Goal: Task Accomplishment & Management: Complete application form

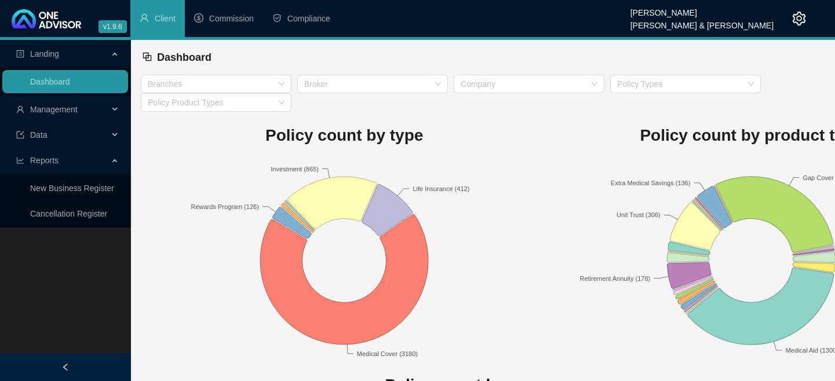
click at [115, 110] on icon at bounding box center [116, 110] width 6 height 0
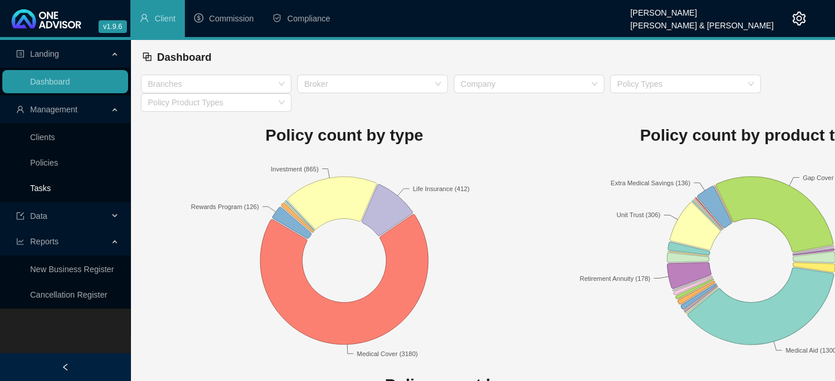
click at [41, 187] on link "Tasks" at bounding box center [40, 188] width 21 height 9
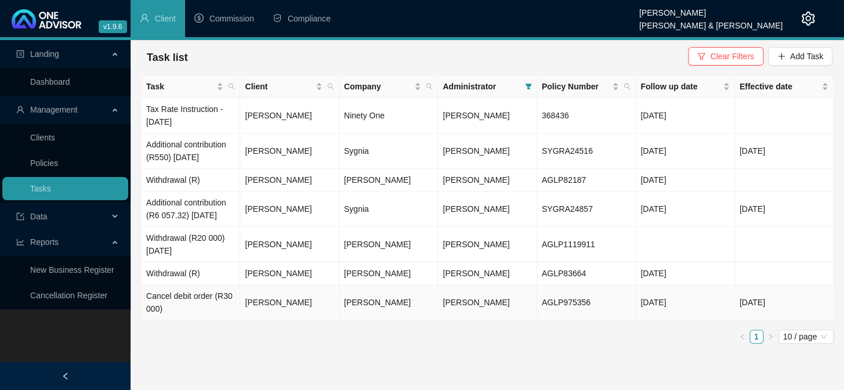
click at [180, 320] on td "Cancel debit order (R30 000)" at bounding box center [190, 302] width 99 height 35
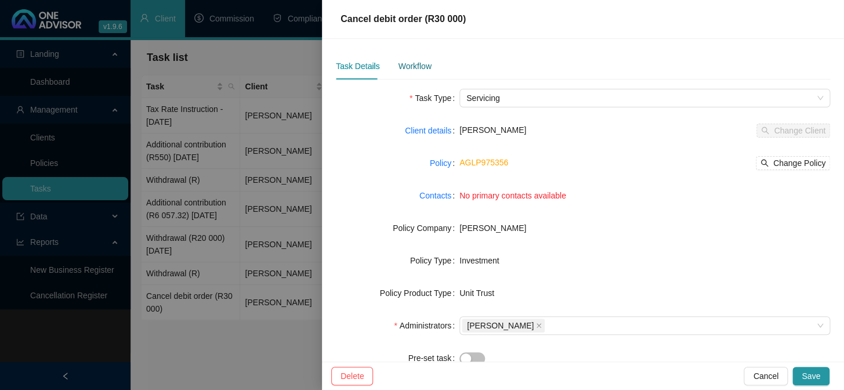
click at [422, 65] on div "Workflow" at bounding box center [414, 66] width 33 height 13
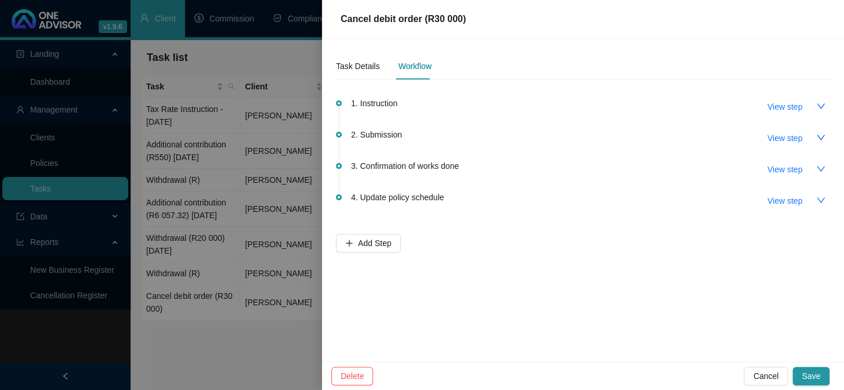
click at [384, 198] on span "4. Update policy schedule" at bounding box center [397, 197] width 93 height 13
click at [792, 198] on span "View step" at bounding box center [784, 200] width 35 height 13
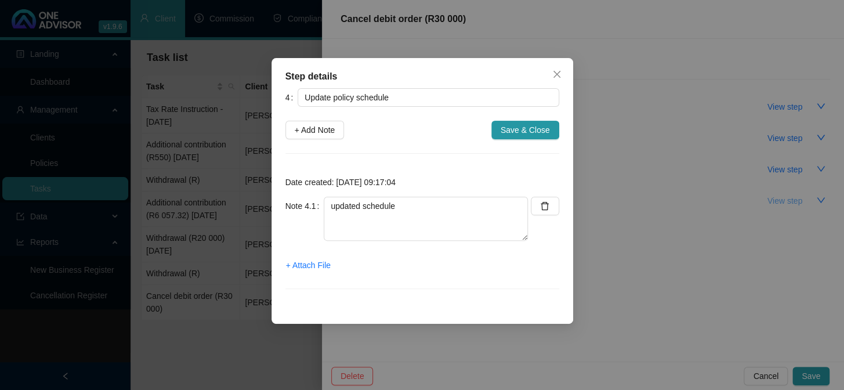
click at [791, 198] on div "Step details 4 Update policy schedule + Add Note Save & Close Date created: [DA…" at bounding box center [422, 195] width 844 height 390
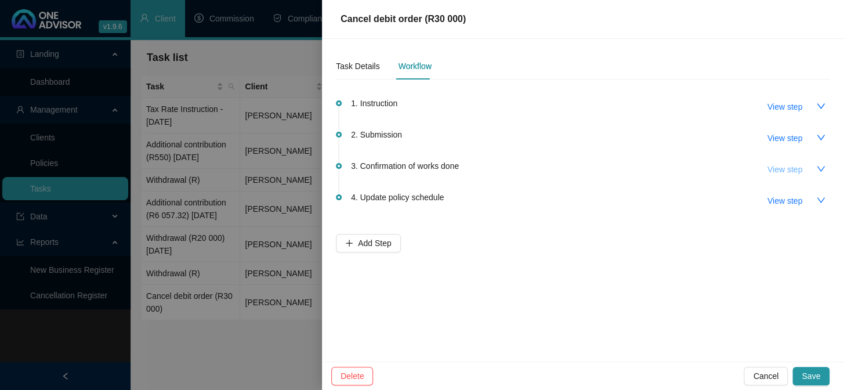
click at [789, 170] on span "View step" at bounding box center [784, 169] width 35 height 13
type input "Confirmation of works done"
type textarea "[DATE] Confirmation emailed to client"
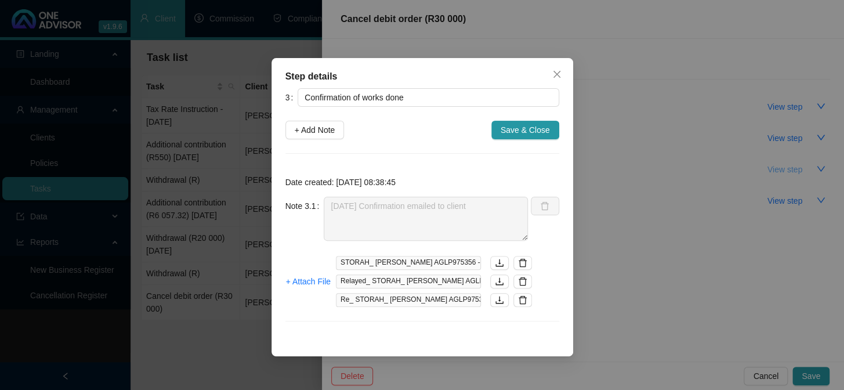
click at [789, 170] on div "Step details 3 Confirmation of works done + Add Note Save & Close Date created:…" at bounding box center [422, 195] width 844 height 390
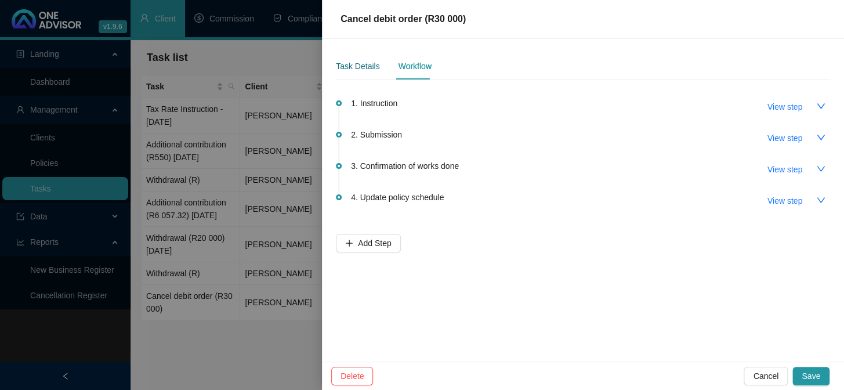
click at [356, 67] on div "Task Details" at bounding box center [357, 66] width 43 height 13
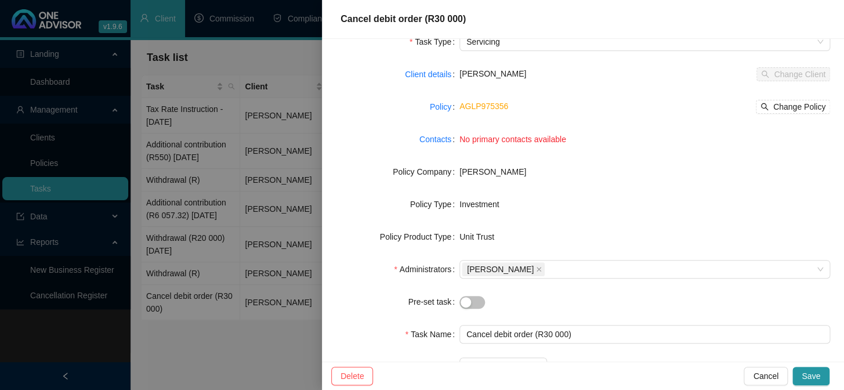
scroll to position [158, 0]
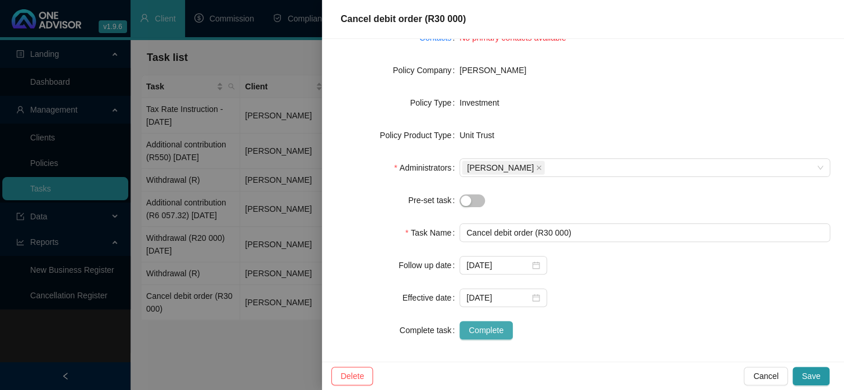
click at [475, 329] on span "Complete" at bounding box center [485, 330] width 35 height 13
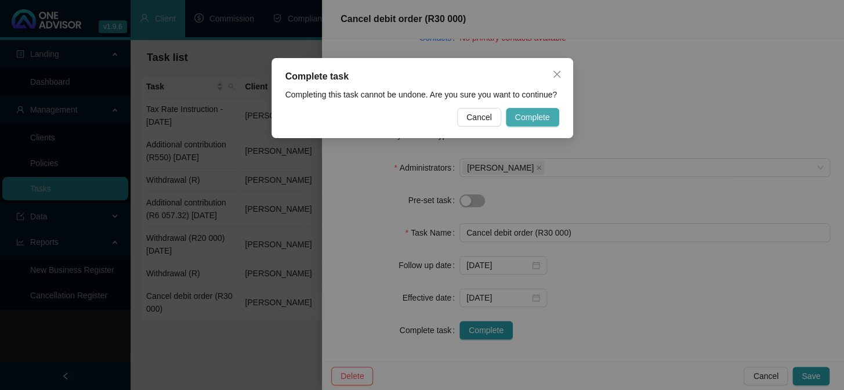
click at [518, 115] on span "Complete" at bounding box center [532, 117] width 35 height 13
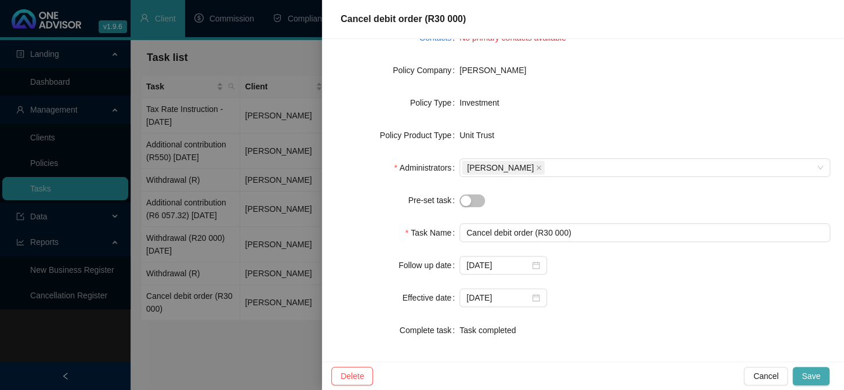
click at [817, 376] on span "Save" at bounding box center [810, 375] width 19 height 13
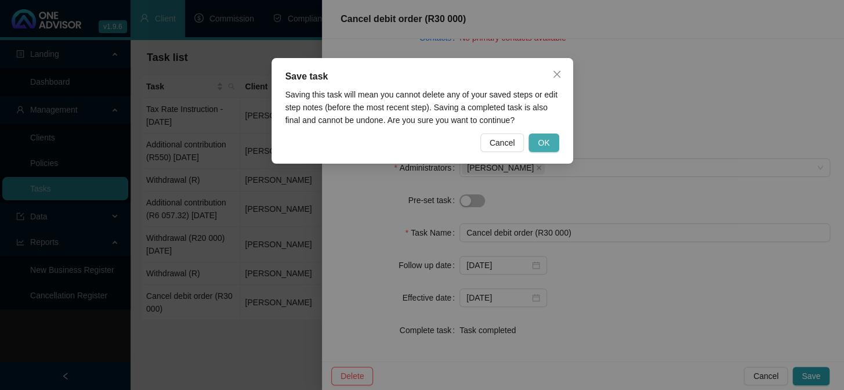
click at [545, 139] on span "OK" at bounding box center [543, 142] width 12 height 13
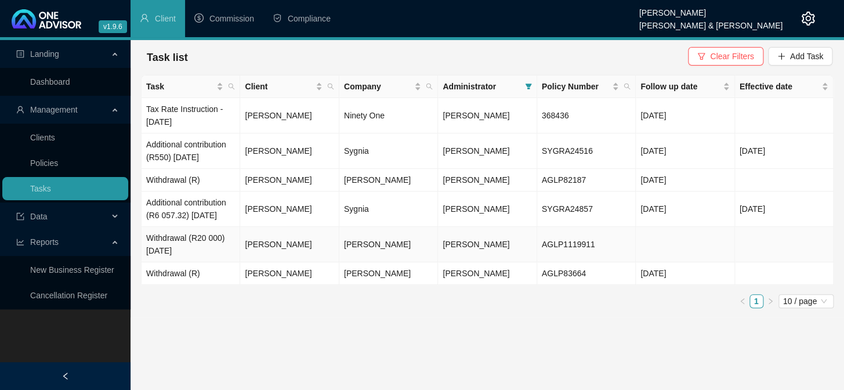
click at [168, 262] on td "Withdrawal (R20 000) [DATE]" at bounding box center [190, 244] width 99 height 35
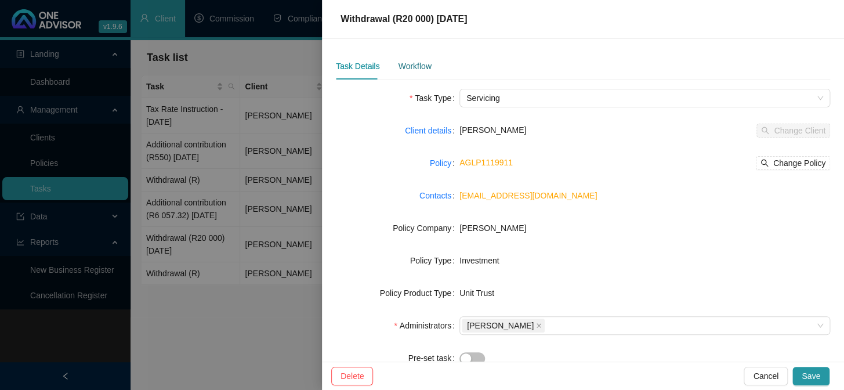
click at [423, 67] on div "Workflow" at bounding box center [414, 66] width 33 height 13
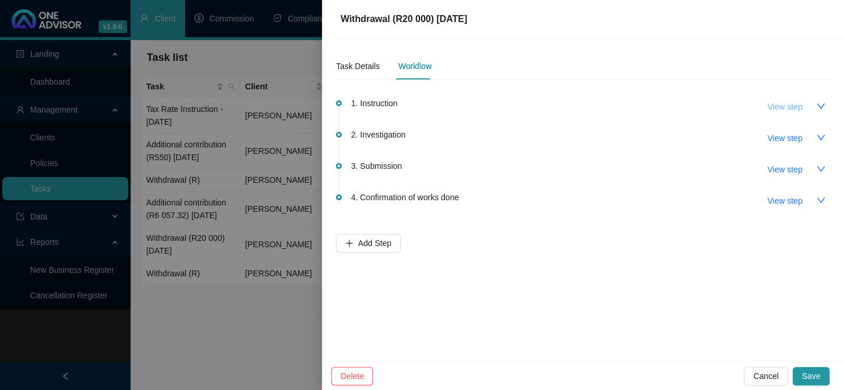
click at [781, 105] on span "View step" at bounding box center [784, 106] width 35 height 13
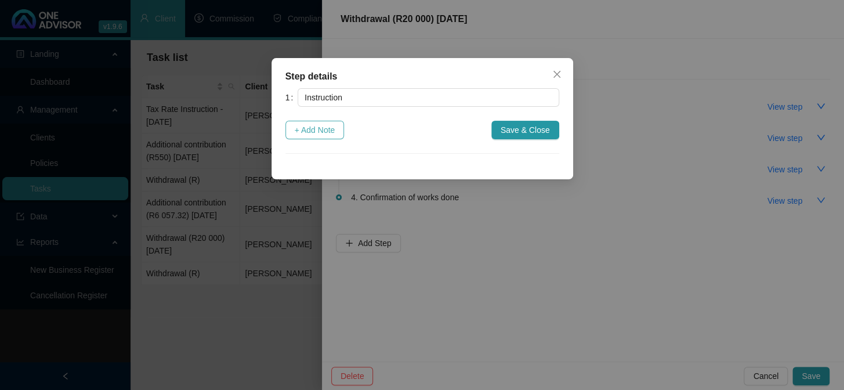
click at [332, 127] on span "+ Add Note" at bounding box center [315, 129] width 41 height 13
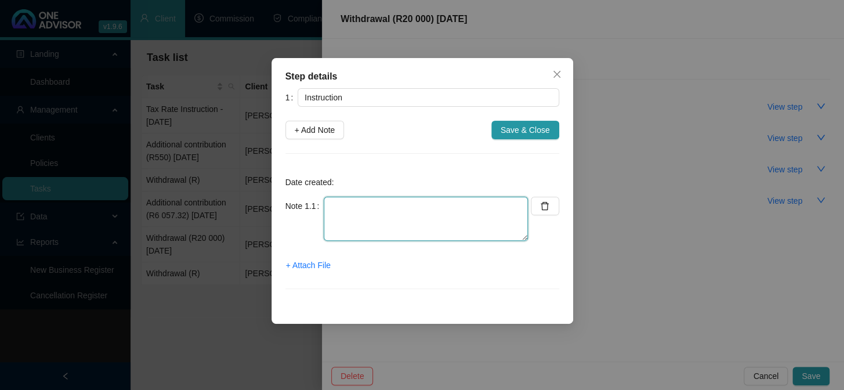
click at [370, 208] on textarea at bounding box center [426, 219] width 204 height 44
type textarea "[DATE] Email and call from client - needing to be submitted before 14h00"
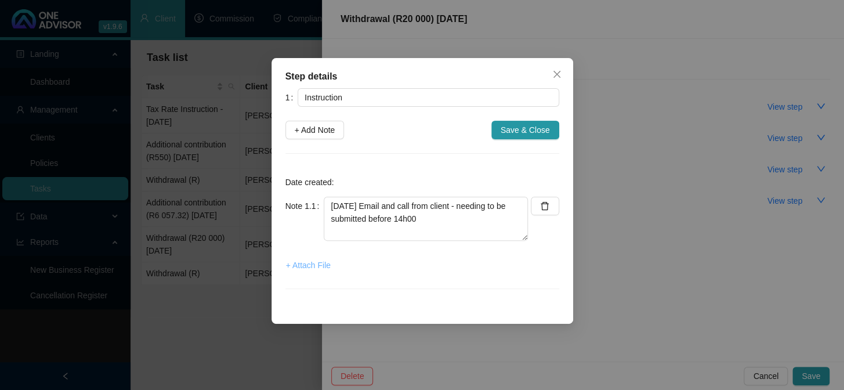
click at [318, 266] on span "+ Attach File" at bounding box center [308, 265] width 45 height 13
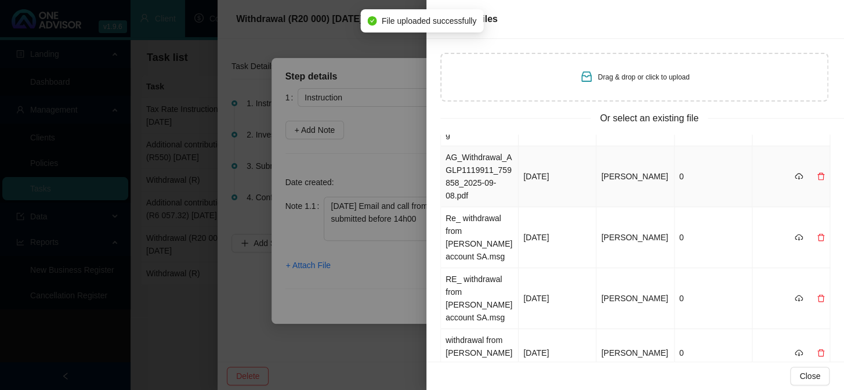
scroll to position [147, 0]
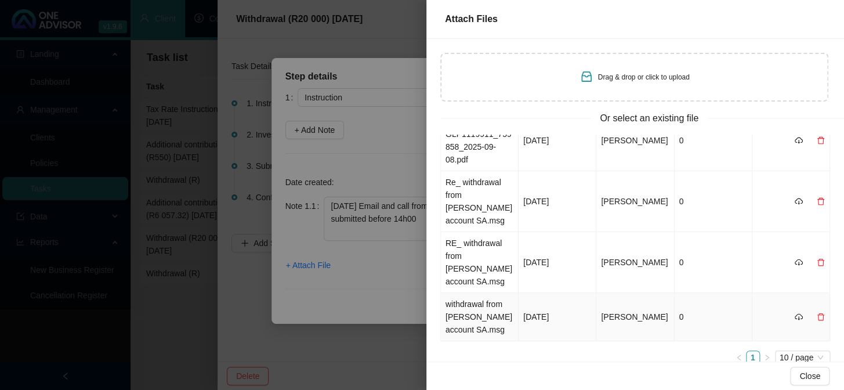
click at [465, 297] on td "withdrawal from [PERSON_NAME] account SA.msg" at bounding box center [480, 317] width 78 height 48
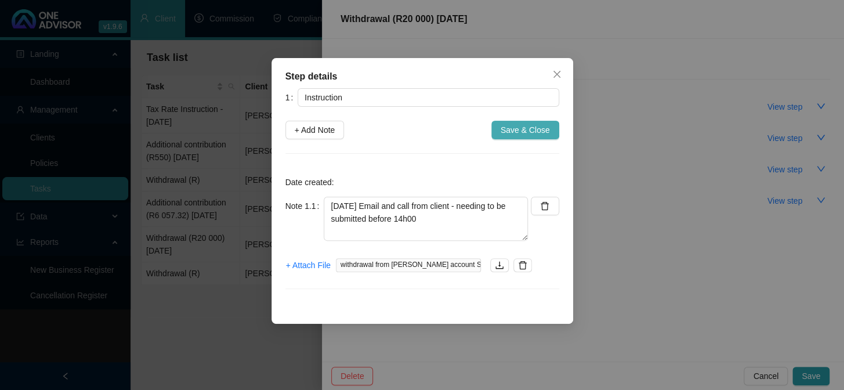
click at [535, 128] on span "Save & Close" at bounding box center [524, 129] width 49 height 13
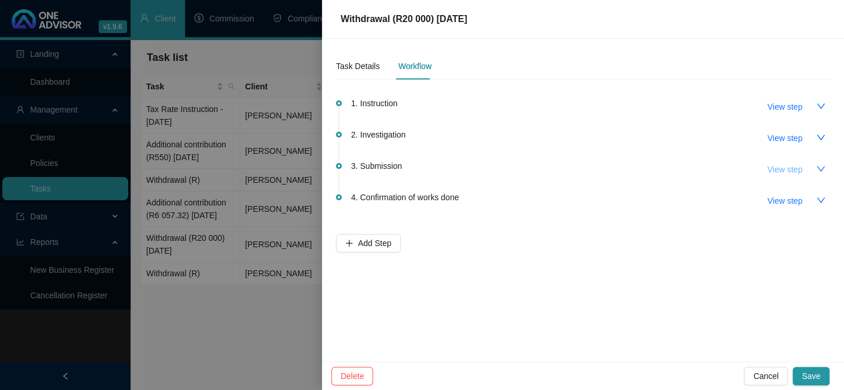
click at [781, 169] on span "View step" at bounding box center [784, 169] width 35 height 13
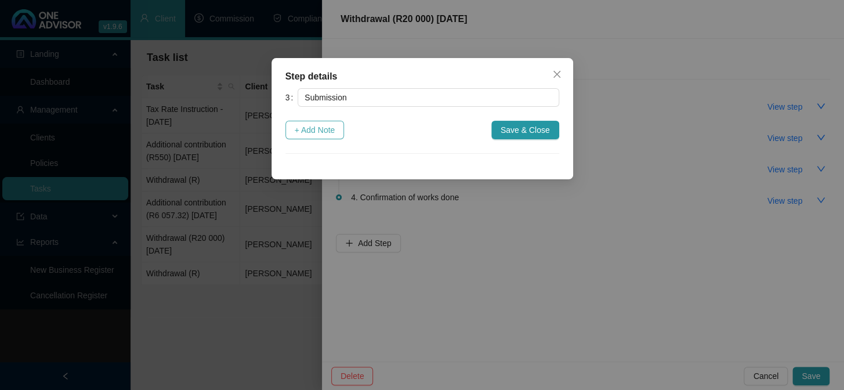
click at [342, 127] on button "+ Add Note" at bounding box center [314, 130] width 59 height 19
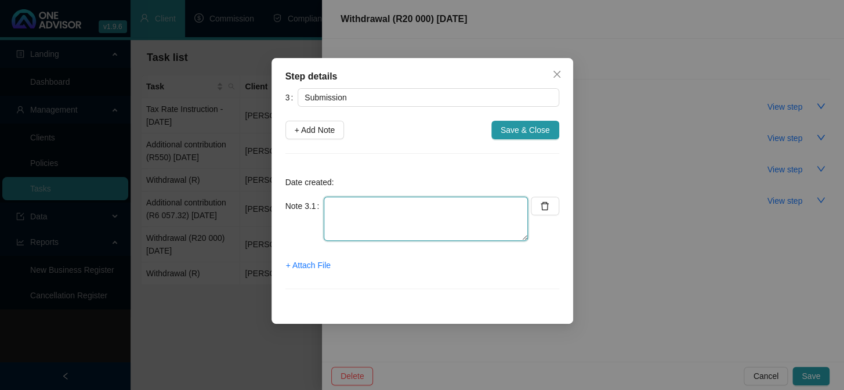
click at [358, 208] on textarea at bounding box center [426, 219] width 204 height 44
type textarea "[DATE] Withdrawal instruction submitted online"
click at [311, 267] on span "+ Attach File" at bounding box center [308, 265] width 45 height 13
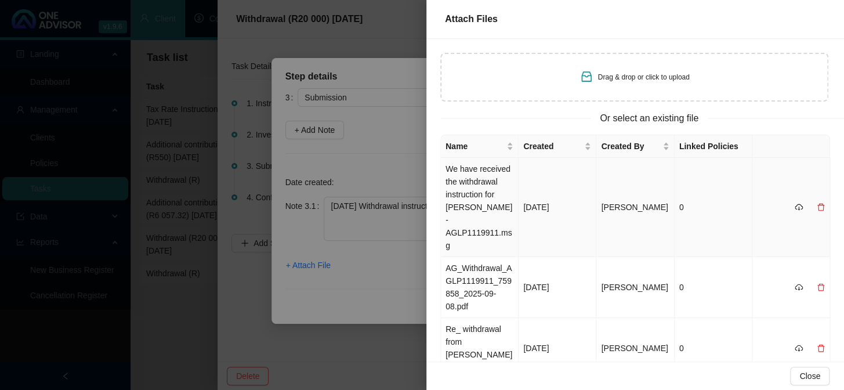
click at [475, 205] on td "We have received the withdrawal instruction for [PERSON_NAME] - AGLP1119911.msg" at bounding box center [480, 207] width 78 height 99
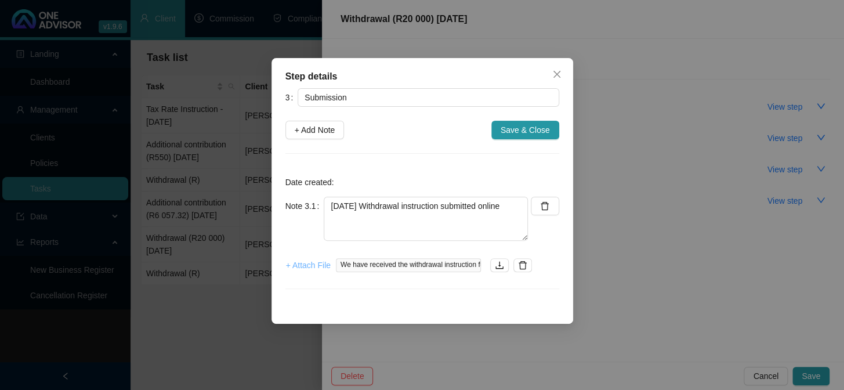
click at [310, 266] on span "+ Attach File" at bounding box center [308, 265] width 45 height 13
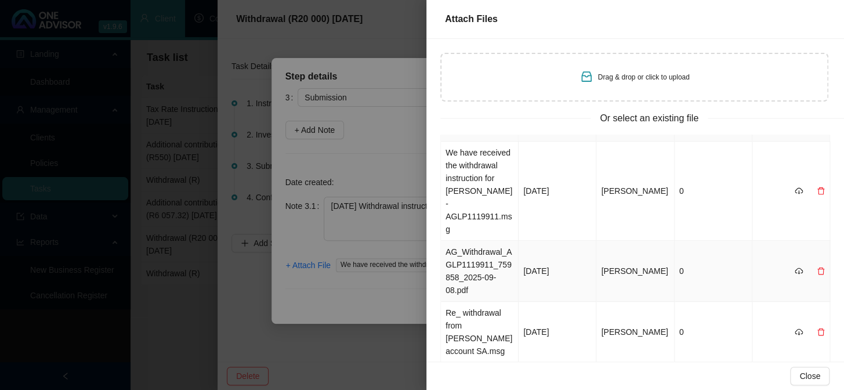
scroll to position [0, 0]
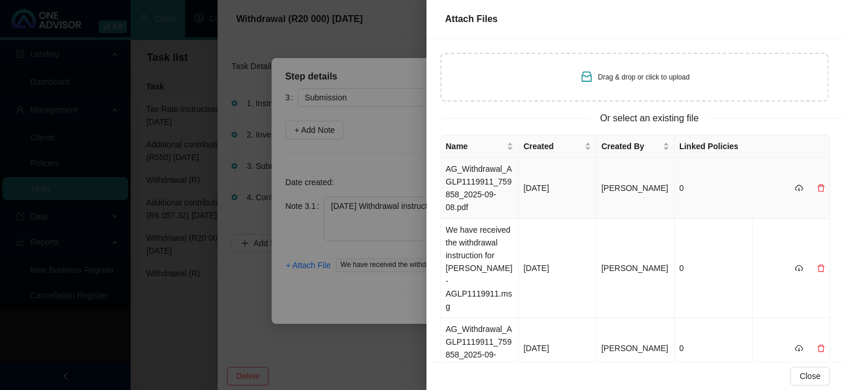
click at [474, 184] on td "AG_Withdrawal_AGLP1119911_759858_2025-09-08.pdf" at bounding box center [480, 188] width 78 height 61
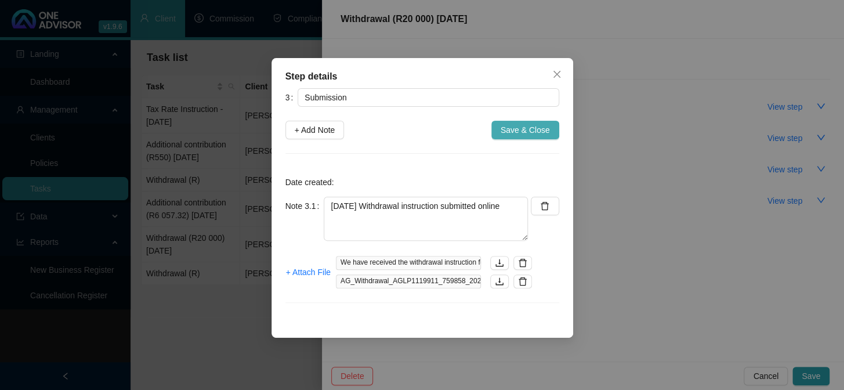
click at [521, 133] on span "Save & Close" at bounding box center [524, 129] width 49 height 13
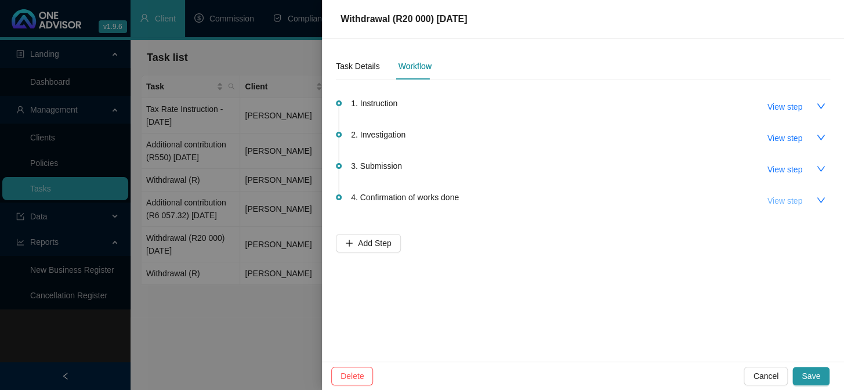
click at [781, 199] on span "View step" at bounding box center [784, 200] width 35 height 13
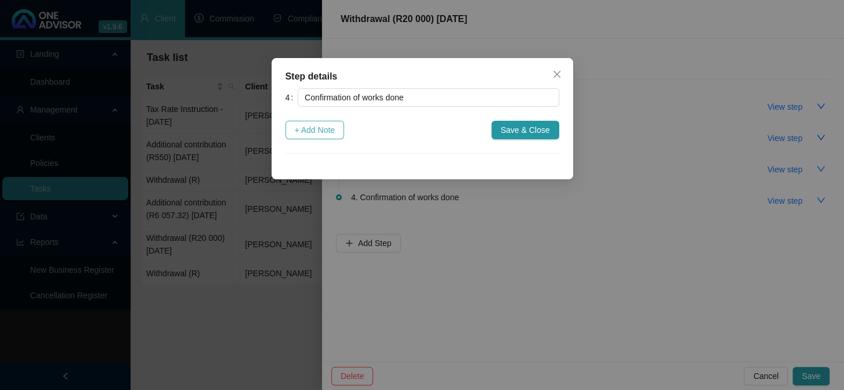
click at [322, 128] on span "+ Add Note" at bounding box center [315, 129] width 41 height 13
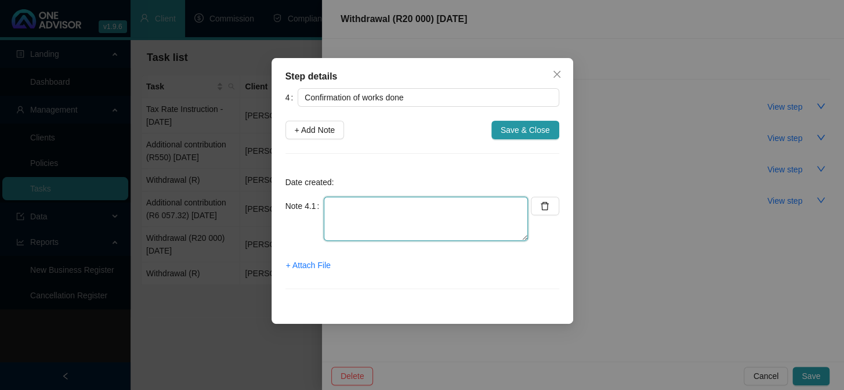
click at [362, 213] on textarea at bounding box center [426, 219] width 204 height 44
type textarea "[DATE] Confirmation emailed to client"
click at [313, 268] on span "+ Attach File" at bounding box center [308, 265] width 45 height 13
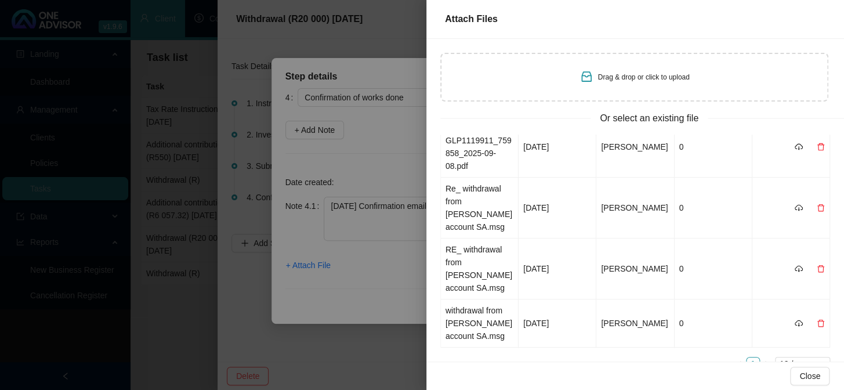
scroll to position [208, 0]
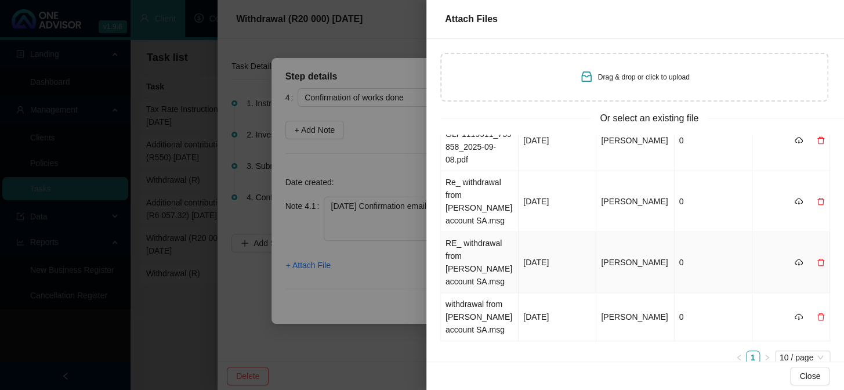
click at [477, 248] on td "RE_ withdrawal from [PERSON_NAME] account SA.msg" at bounding box center [480, 262] width 78 height 61
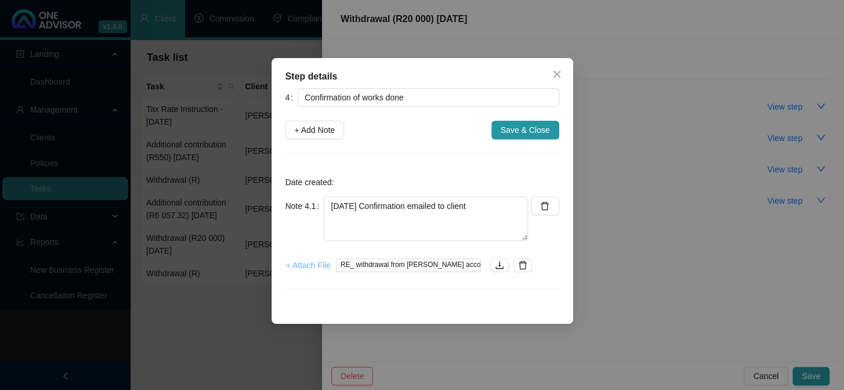
click at [306, 266] on span "+ Attach File" at bounding box center [308, 265] width 45 height 13
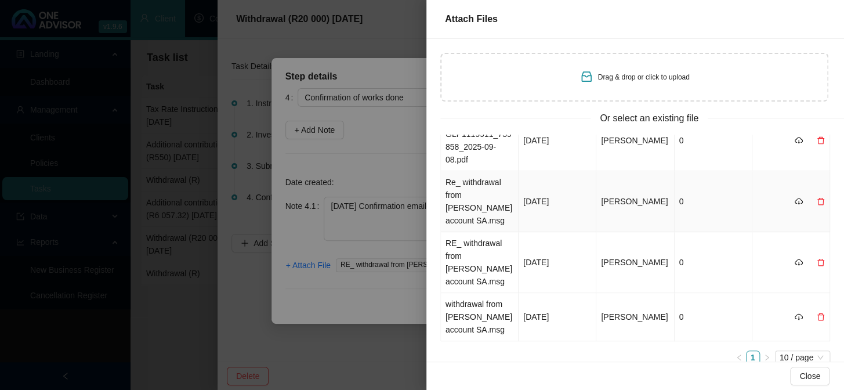
click at [478, 197] on td "Re_ withdrawal from [PERSON_NAME] account SA.msg" at bounding box center [480, 201] width 78 height 61
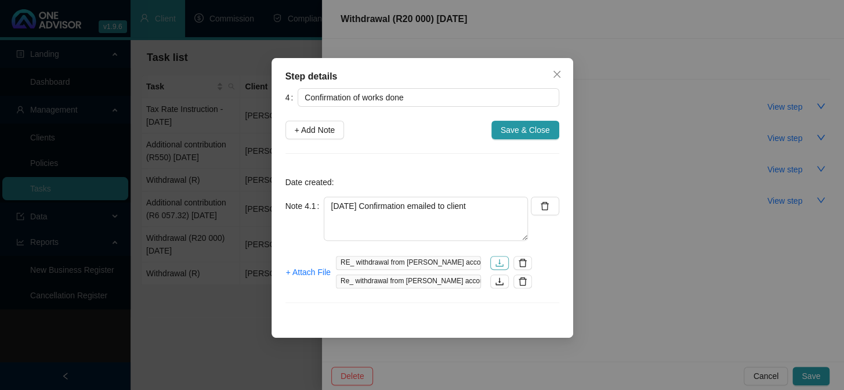
click at [499, 262] on icon "download" at bounding box center [499, 263] width 8 height 8
click at [498, 279] on icon "download" at bounding box center [499, 281] width 9 height 9
click at [532, 122] on button "Save & Close" at bounding box center [525, 130] width 68 height 19
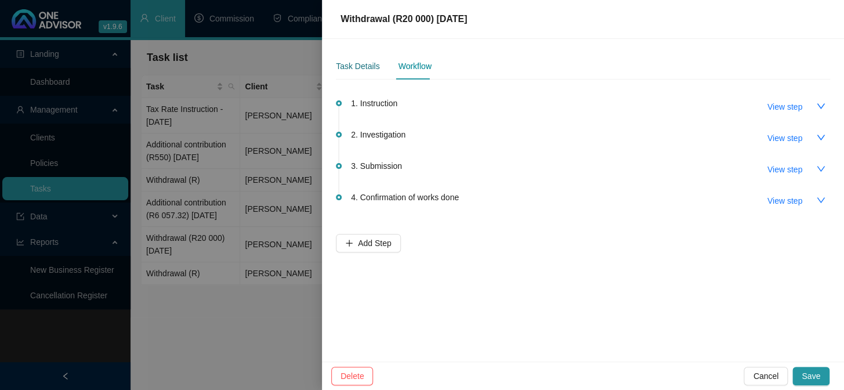
click at [348, 68] on div "Task Details" at bounding box center [357, 66] width 43 height 13
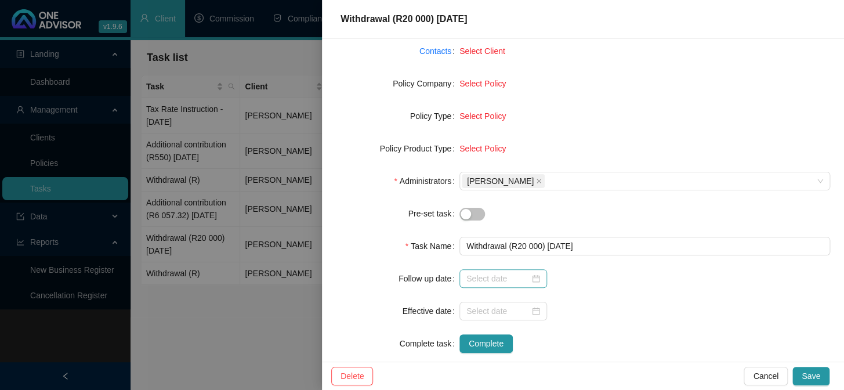
scroll to position [158, 0]
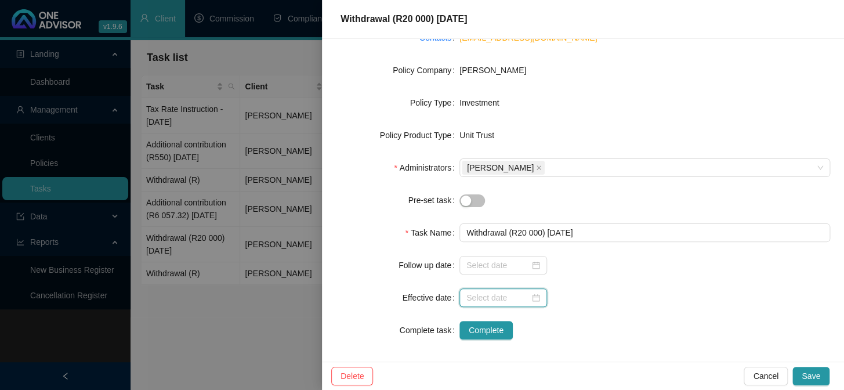
click at [487, 299] on input at bounding box center [497, 297] width 63 height 13
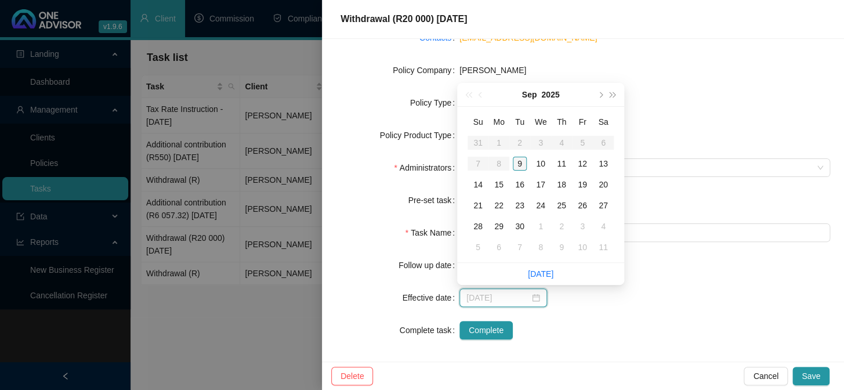
type input "[DATE]"
click at [521, 164] on div "9" at bounding box center [520, 164] width 14 height 14
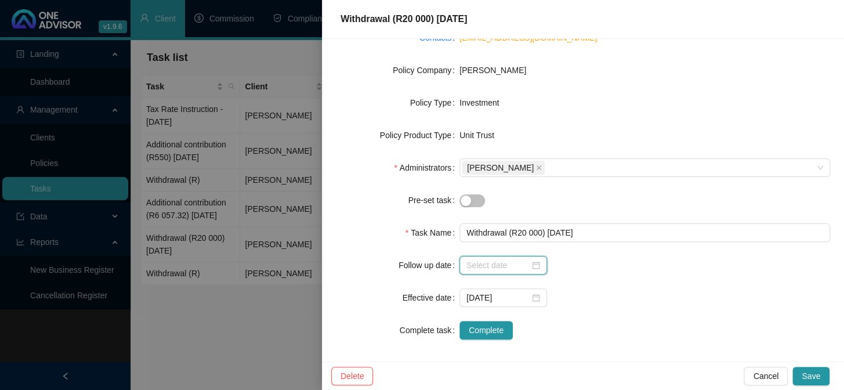
click at [480, 266] on input at bounding box center [497, 265] width 63 height 13
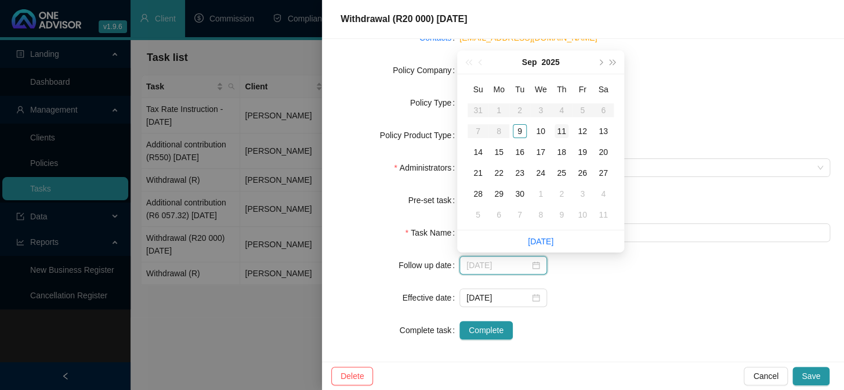
type input "[DATE]"
click at [561, 131] on div "11" at bounding box center [561, 131] width 14 height 14
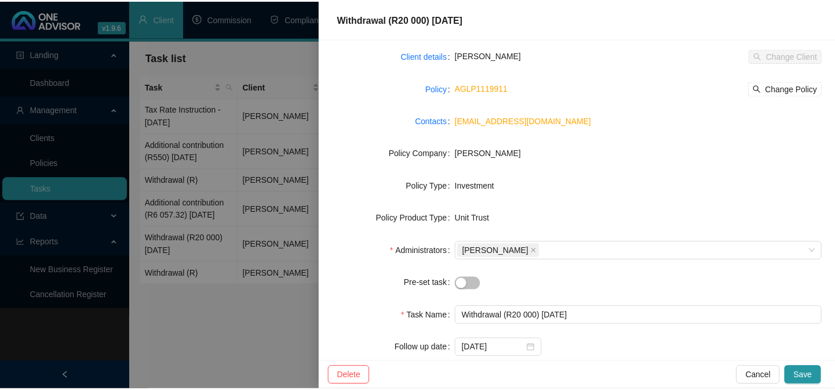
scroll to position [0, 0]
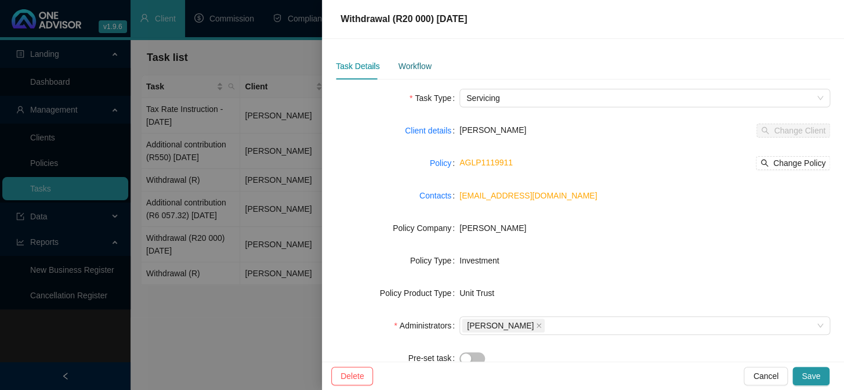
click at [416, 63] on div "Workflow" at bounding box center [414, 66] width 33 height 13
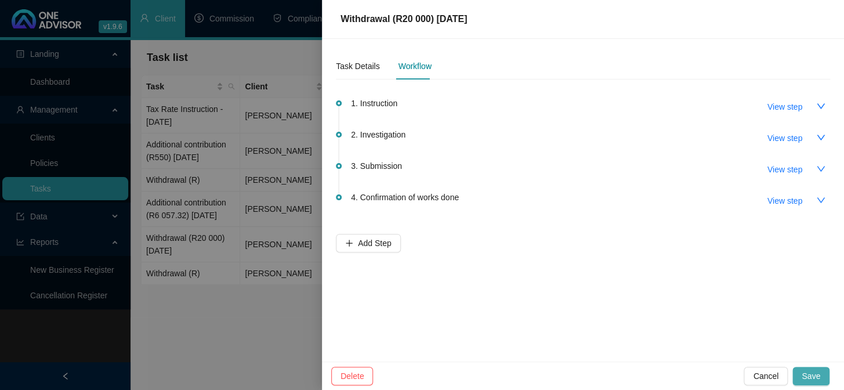
click at [808, 368] on button "Save" at bounding box center [810, 375] width 37 height 19
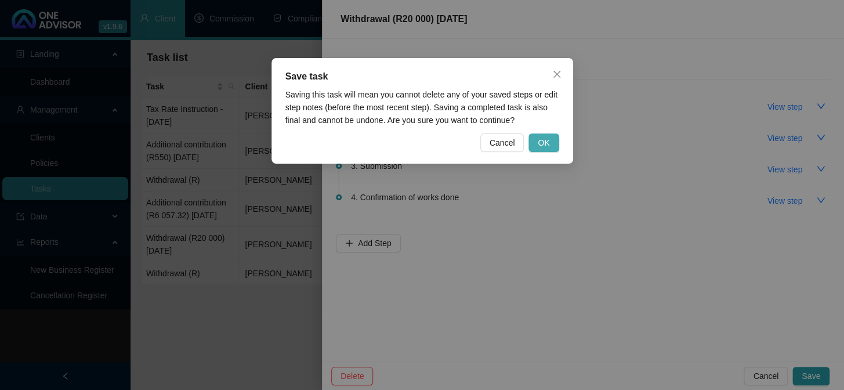
click at [542, 140] on span "OK" at bounding box center [543, 142] width 12 height 13
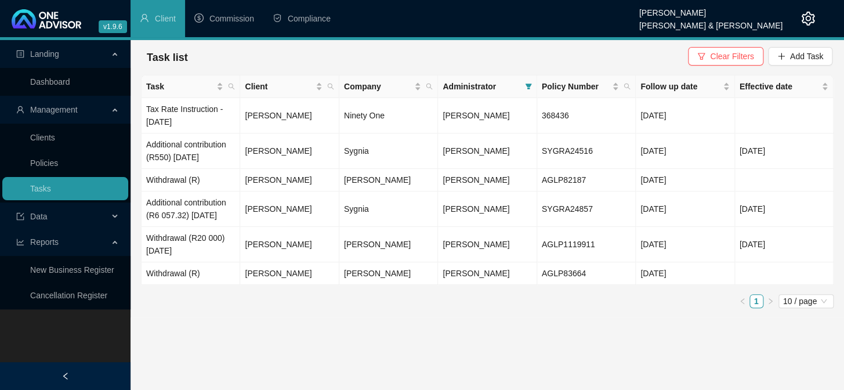
click at [42, 348] on div "Landing Dashboard Management Clients Policies Tasks Data Reports New Business R…" at bounding box center [65, 235] width 130 height 390
click at [46, 138] on link "Clients" at bounding box center [42, 137] width 25 height 9
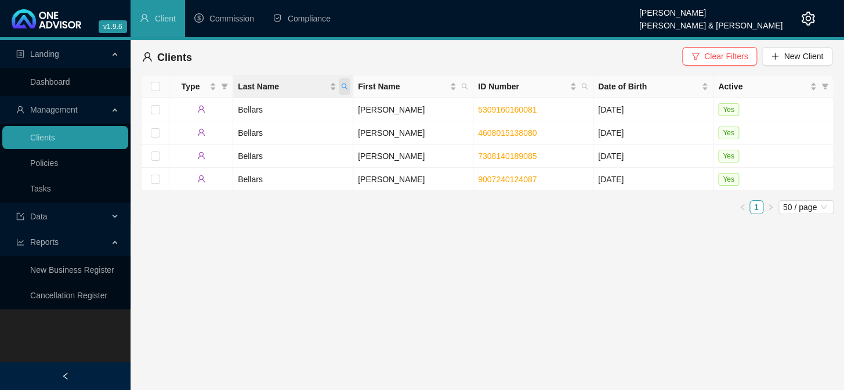
click at [346, 87] on icon "search" at bounding box center [344, 86] width 7 height 7
type input "botha"
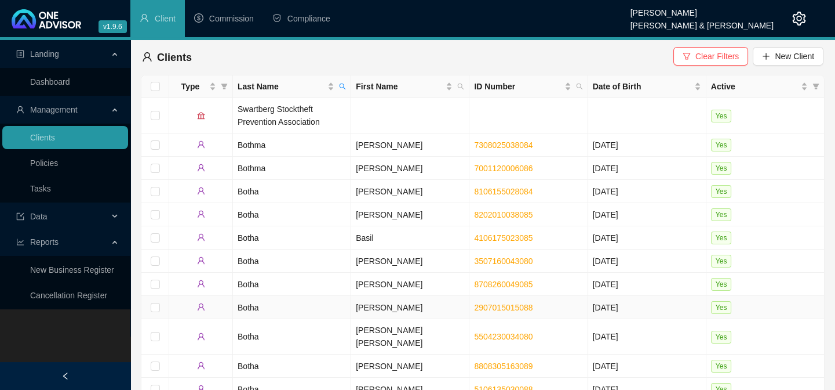
scroll to position [52, 0]
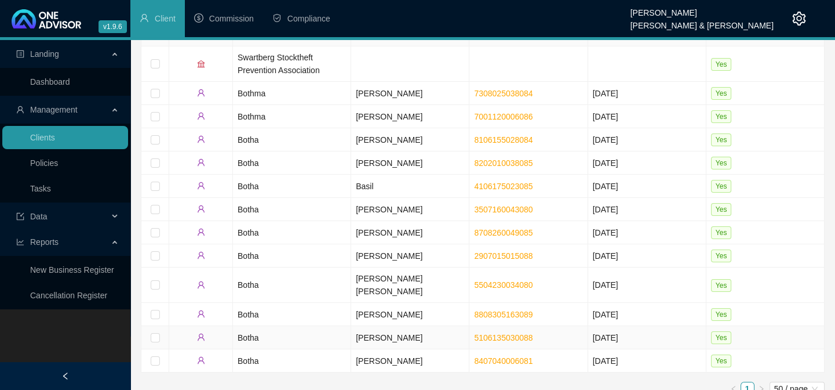
click at [253, 326] on td "Botha" at bounding box center [292, 337] width 118 height 23
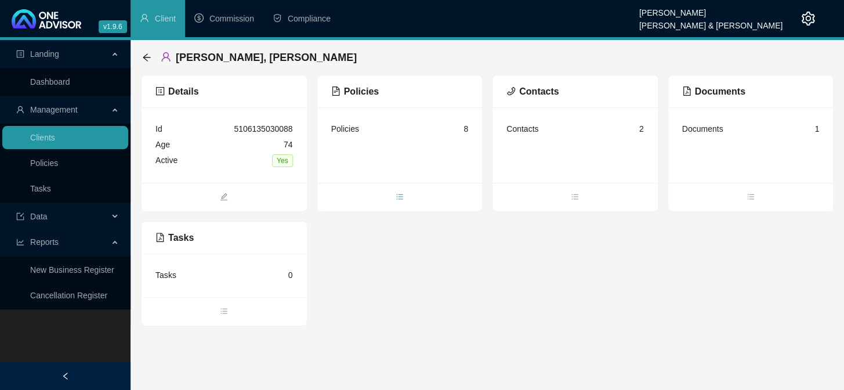
click at [398, 196] on icon "bars" at bounding box center [399, 196] width 6 height 5
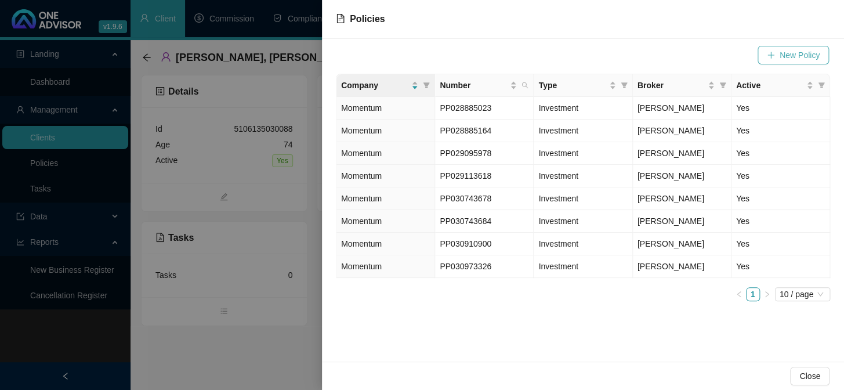
click at [783, 53] on span "New Policy" at bounding box center [799, 55] width 40 height 13
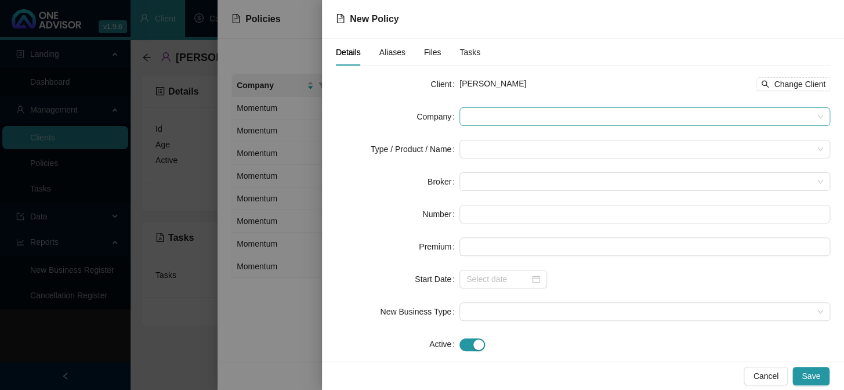
click at [495, 116] on span at bounding box center [644, 116] width 357 height 17
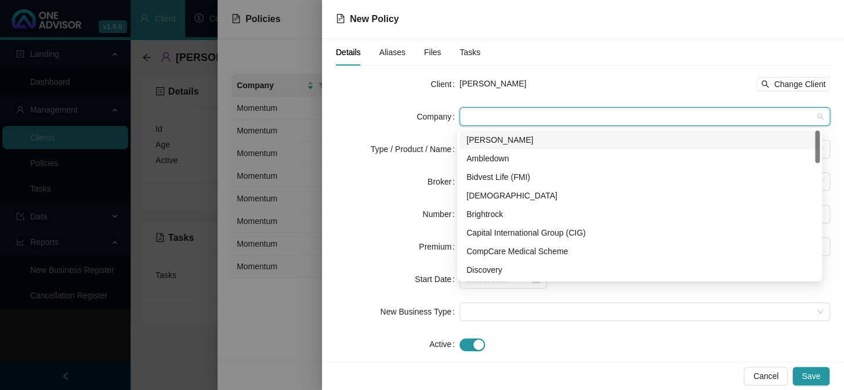
click at [497, 139] on div "[PERSON_NAME]" at bounding box center [639, 139] width 346 height 13
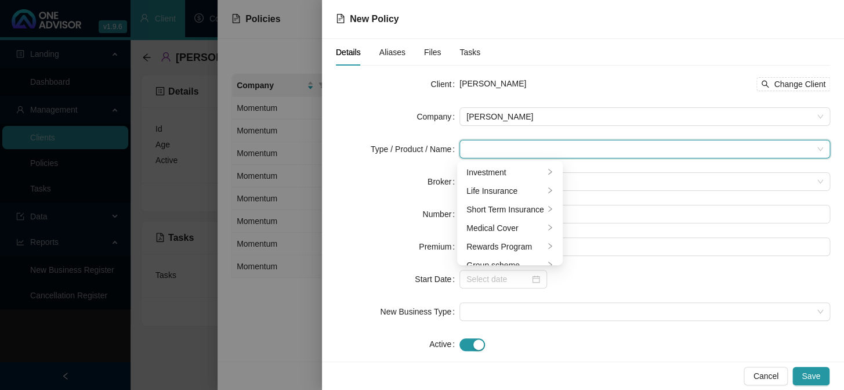
click at [486, 146] on input "search" at bounding box center [639, 148] width 346 height 17
click at [490, 172] on div "Investment" at bounding box center [505, 172] width 78 height 13
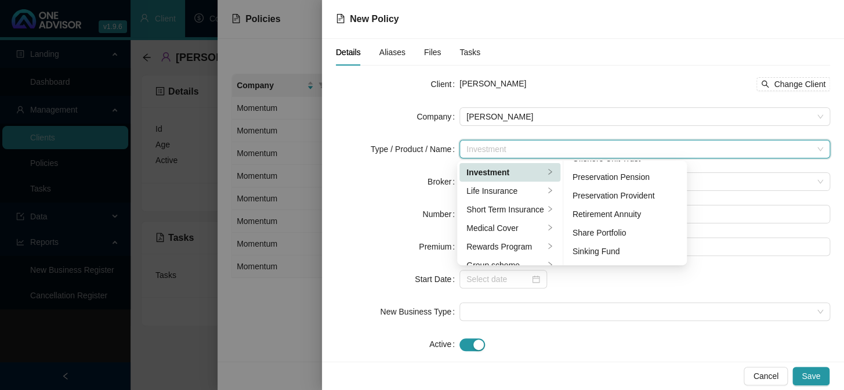
scroll to position [179, 0]
click at [609, 235] on div "Tax Free Savings" at bounding box center [625, 234] width 106 height 13
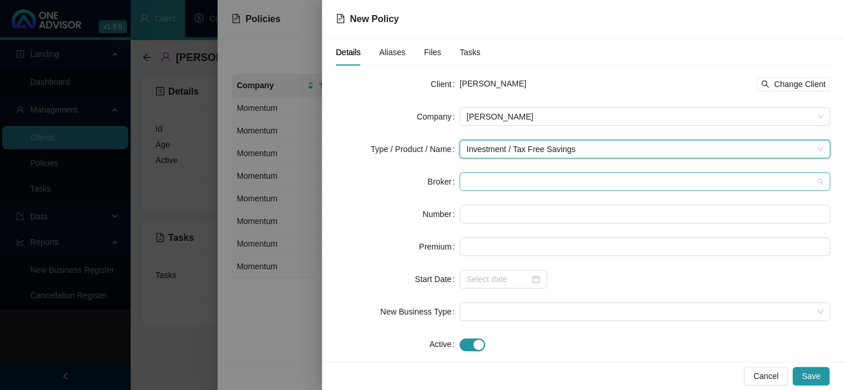
click at [492, 184] on span at bounding box center [644, 181] width 357 height 17
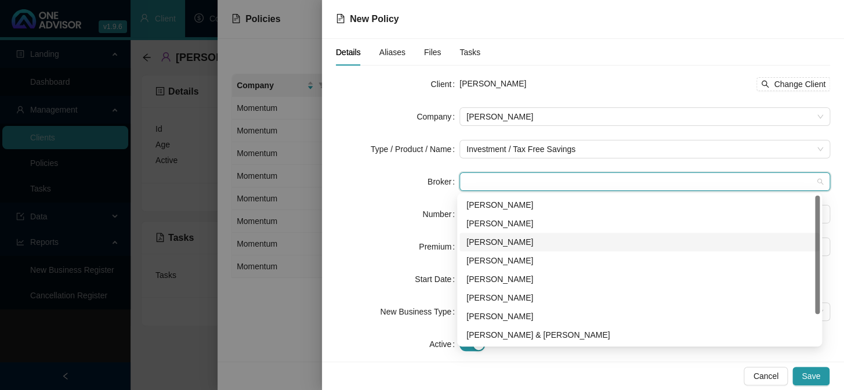
click at [484, 242] on div "[PERSON_NAME]" at bounding box center [639, 241] width 346 height 13
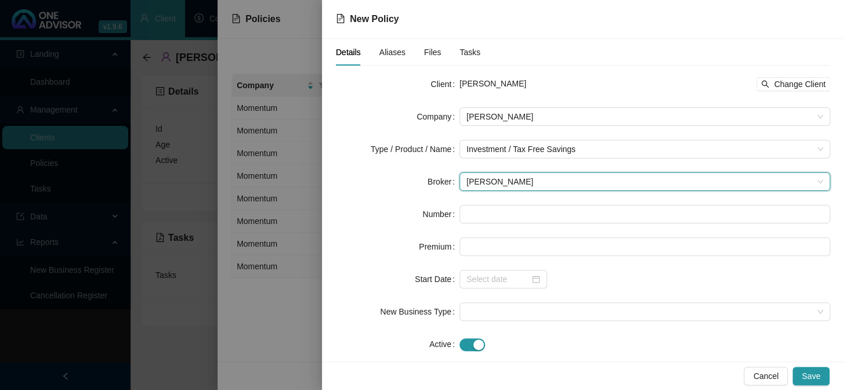
click at [526, 187] on span "[PERSON_NAME]" at bounding box center [644, 181] width 357 height 17
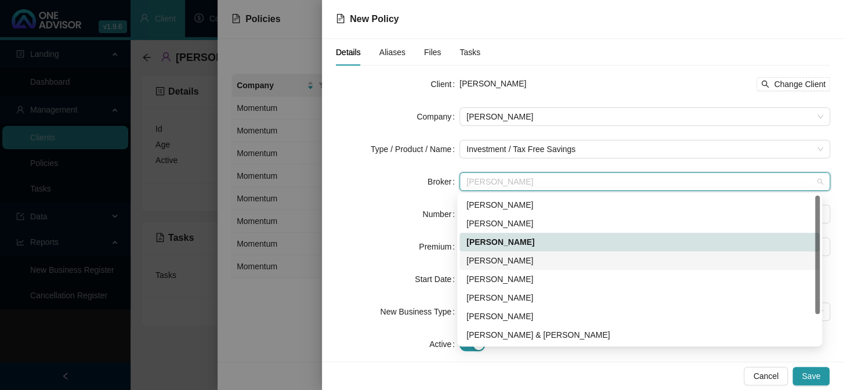
scroll to position [37, 0]
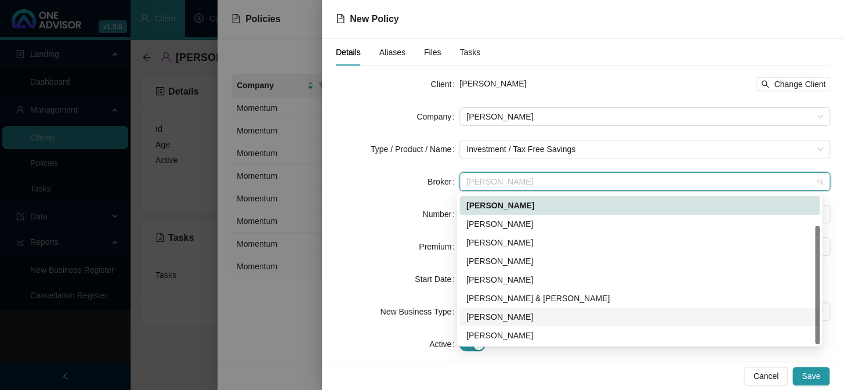
click at [498, 313] on div "[PERSON_NAME]" at bounding box center [639, 316] width 346 height 13
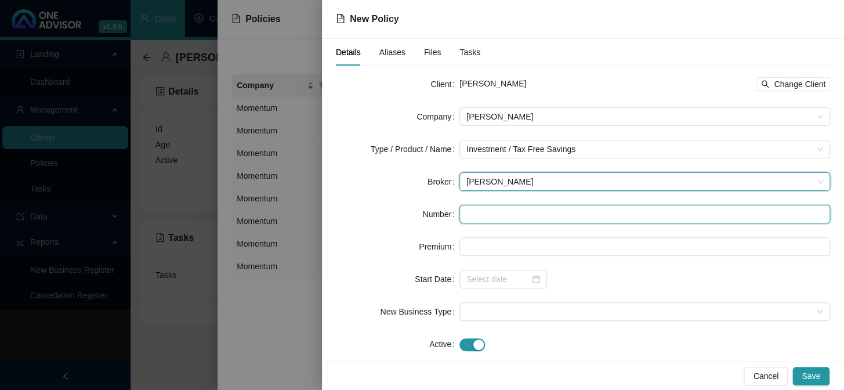
click at [477, 210] on input "text" at bounding box center [644, 214] width 370 height 19
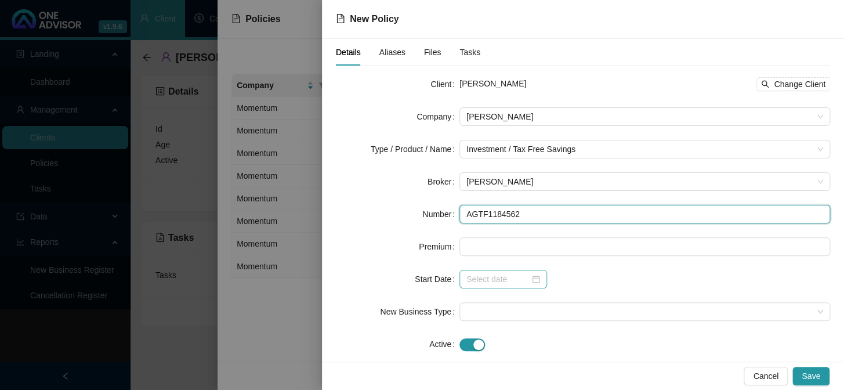
type input "AGTF1184562"
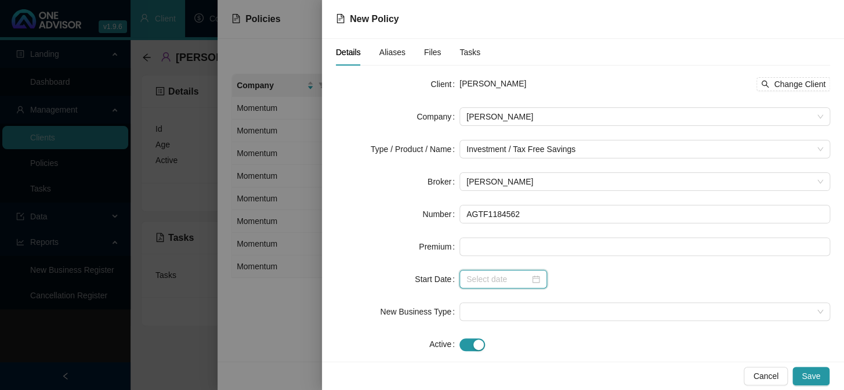
click at [491, 282] on input at bounding box center [497, 278] width 63 height 13
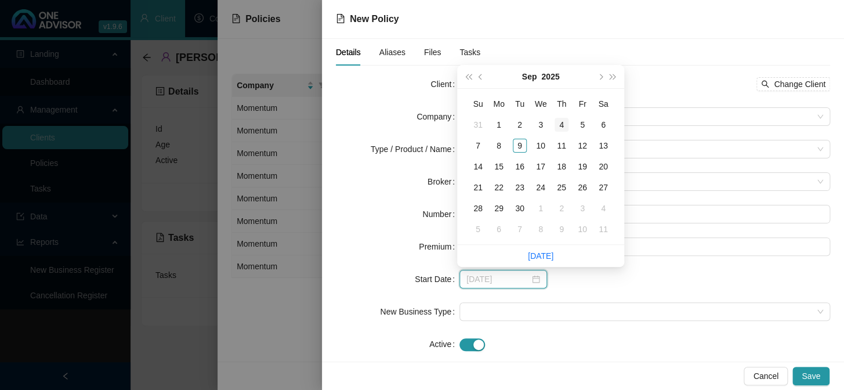
type input "[DATE]"
click at [558, 123] on div "4" at bounding box center [561, 125] width 14 height 14
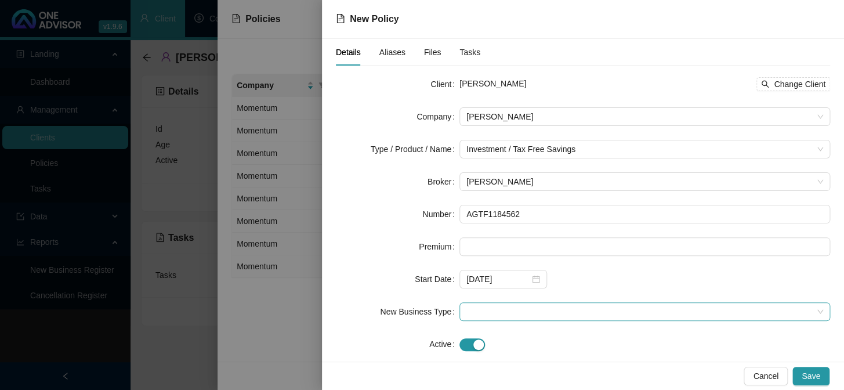
click at [474, 315] on span at bounding box center [644, 311] width 357 height 17
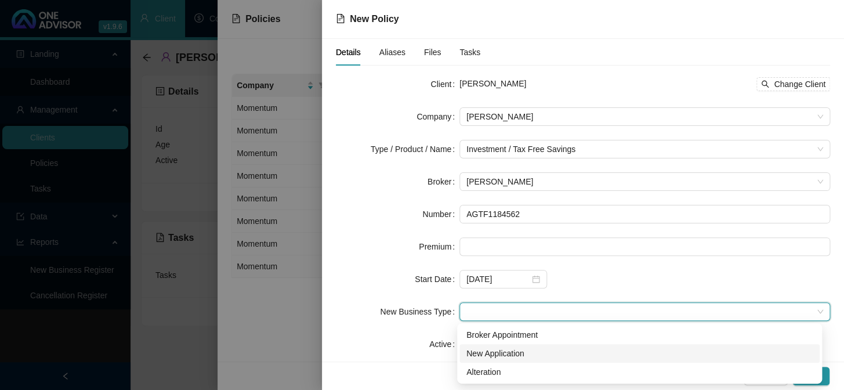
click at [475, 352] on div "New Application" at bounding box center [639, 353] width 346 height 13
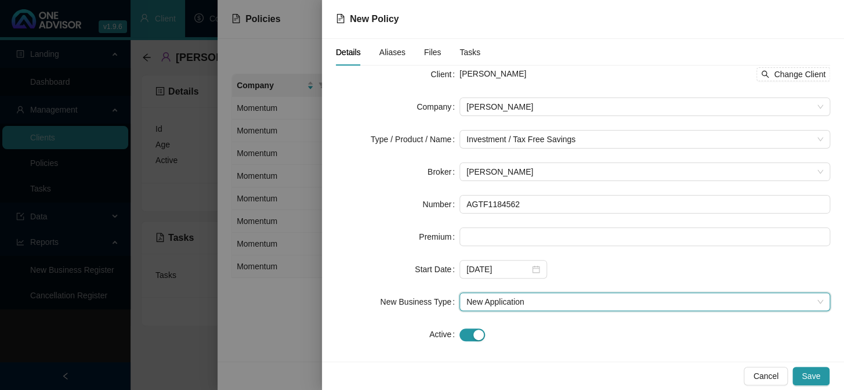
scroll to position [19, 0]
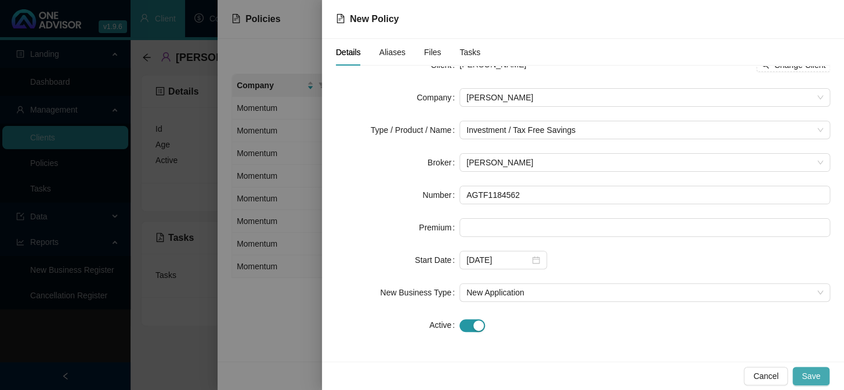
click at [814, 375] on span "Save" at bounding box center [810, 375] width 19 height 13
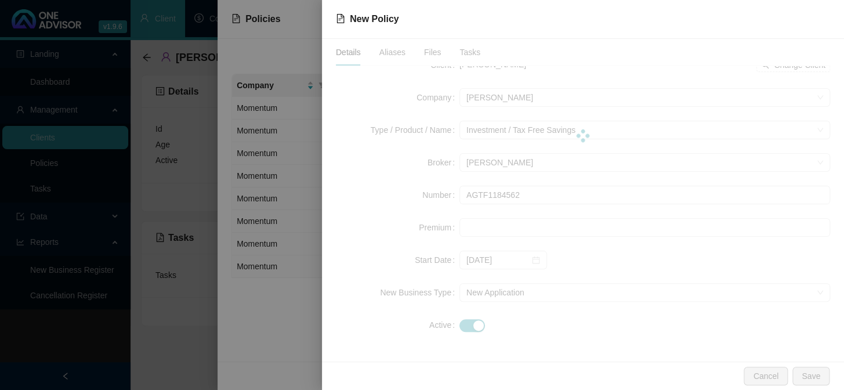
scroll to position [0, 0]
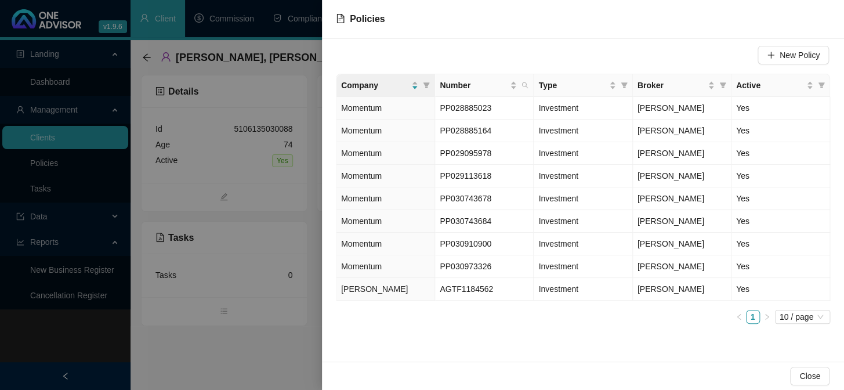
click at [270, 354] on div at bounding box center [422, 195] width 844 height 390
